Goal: Task Accomplishment & Management: Manage account settings

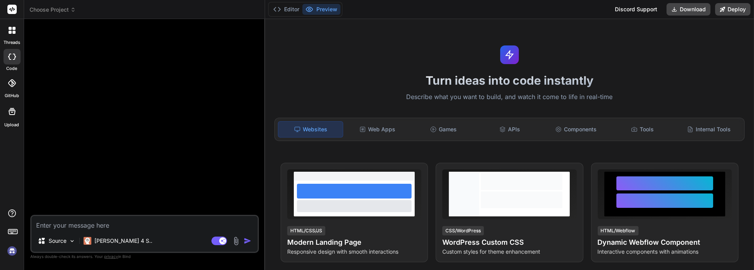
click at [9, 255] on img at bounding box center [11, 250] width 13 height 13
type textarea "x"
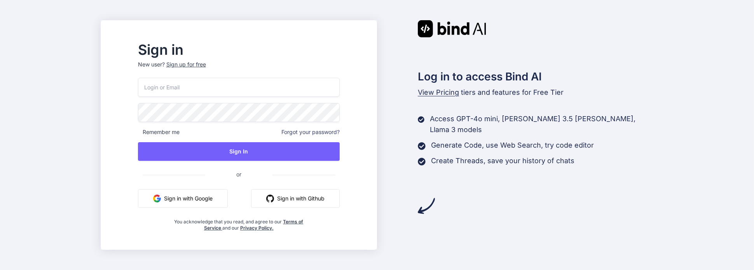
click at [198, 197] on button "Sign in with Google" at bounding box center [183, 198] width 90 height 19
click at [206, 90] on input "email" at bounding box center [239, 87] width 202 height 19
click at [208, 89] on input "email" at bounding box center [239, 87] width 202 height 19
click at [206, 87] on input "email" at bounding box center [239, 87] width 202 height 19
type input "[EMAIL_ADDRESS][DOMAIN_NAME]"
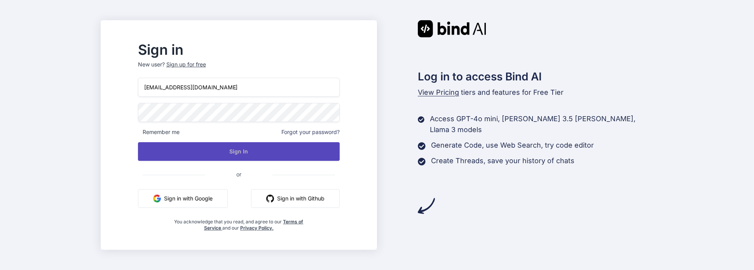
click at [269, 153] on button "Sign In" at bounding box center [239, 151] width 202 height 19
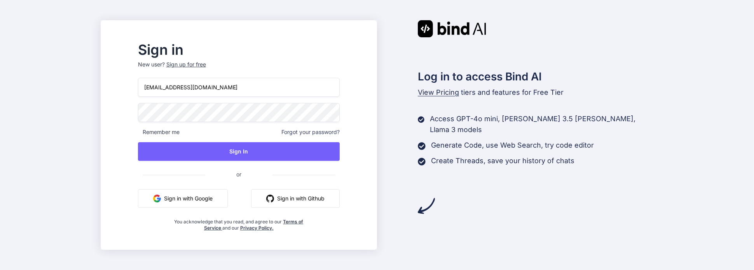
click at [320, 132] on span "Forgot your password?" at bounding box center [310, 132] width 58 height 8
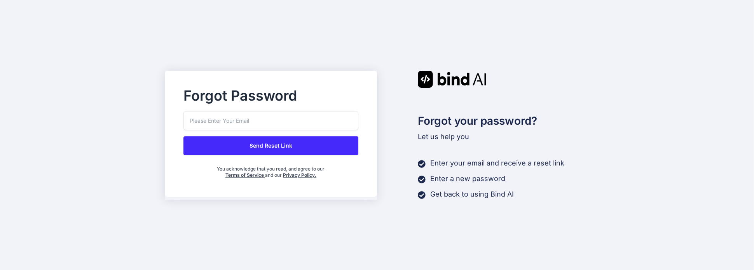
click at [269, 120] on input "email" at bounding box center [270, 120] width 175 height 19
type input "[EMAIL_ADDRESS][DOMAIN_NAME]"
click at [282, 139] on button "Send Reset Link" at bounding box center [270, 145] width 175 height 19
click at [278, 144] on button "Send Reset Link" at bounding box center [270, 145] width 175 height 19
